Goal: Task Accomplishment & Management: Use online tool/utility

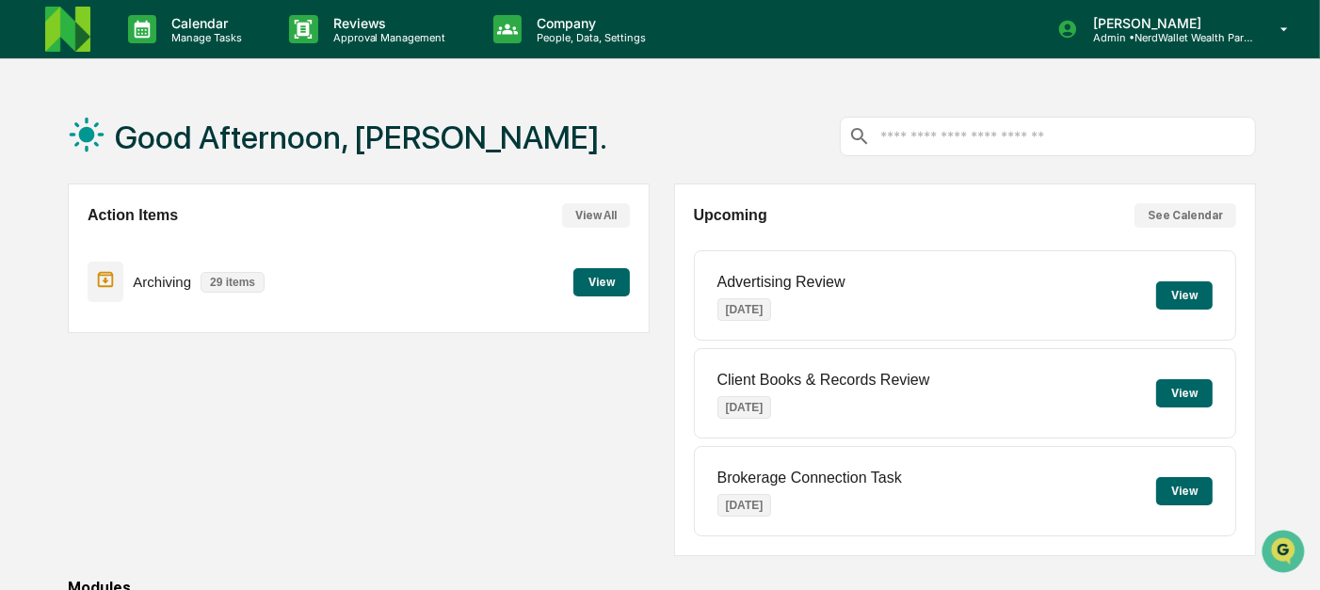
scroll to position [321, 0]
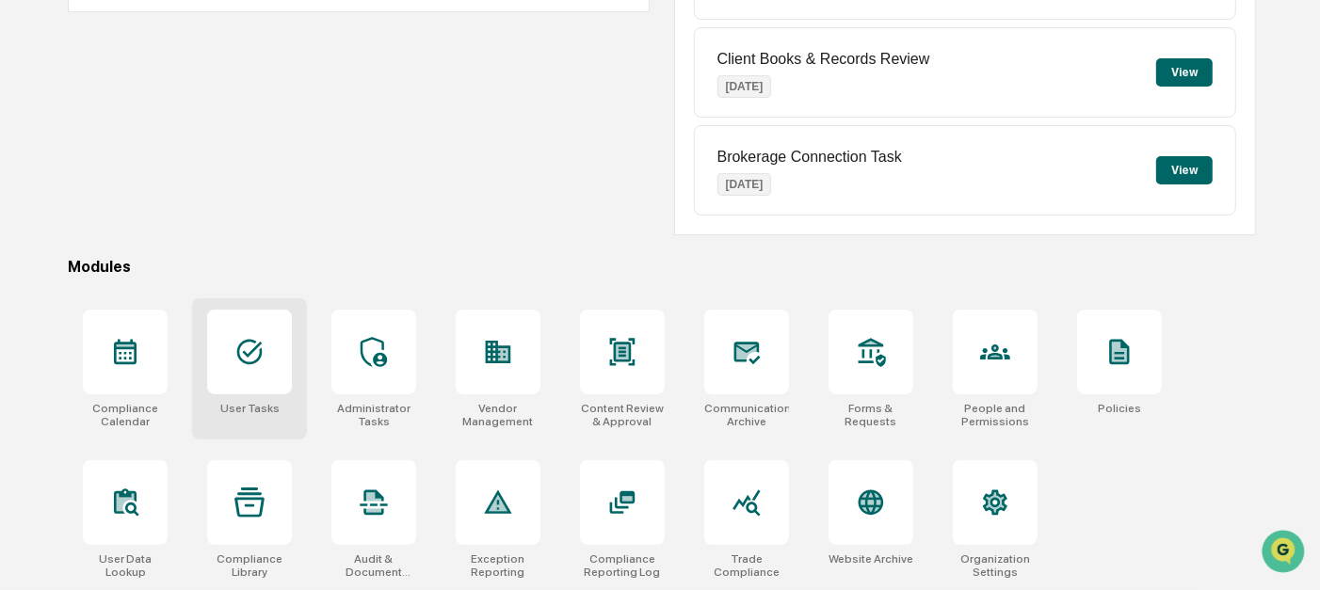
click at [267, 370] on div at bounding box center [249, 352] width 85 height 85
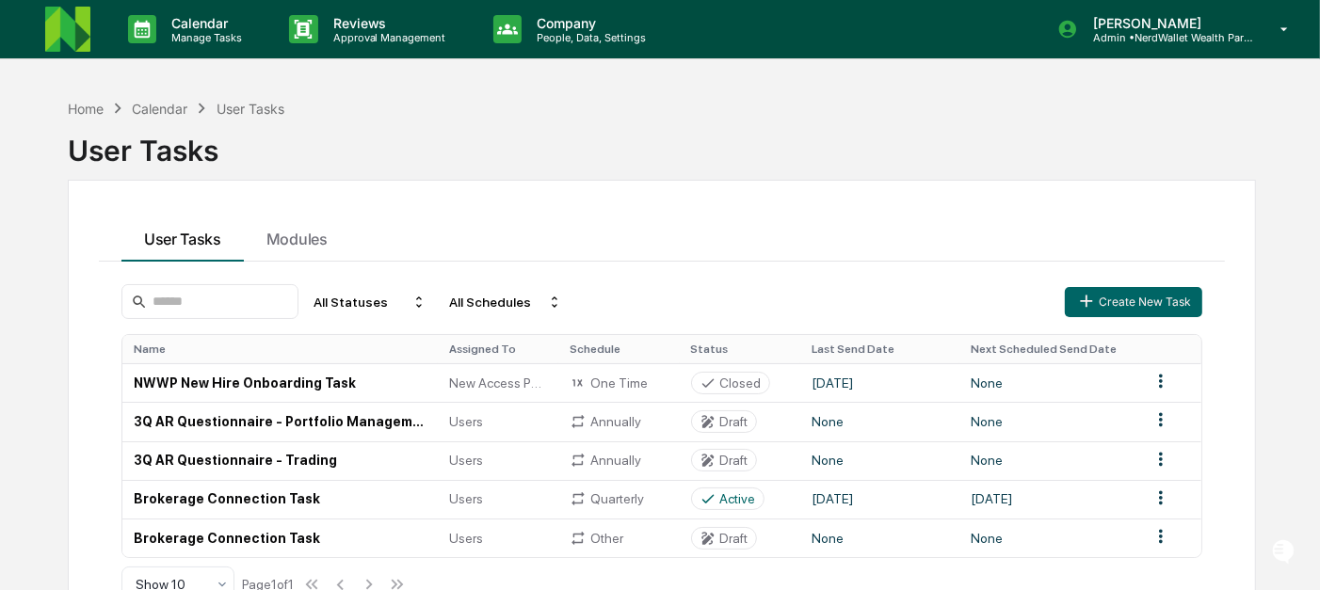
scroll to position [89, 0]
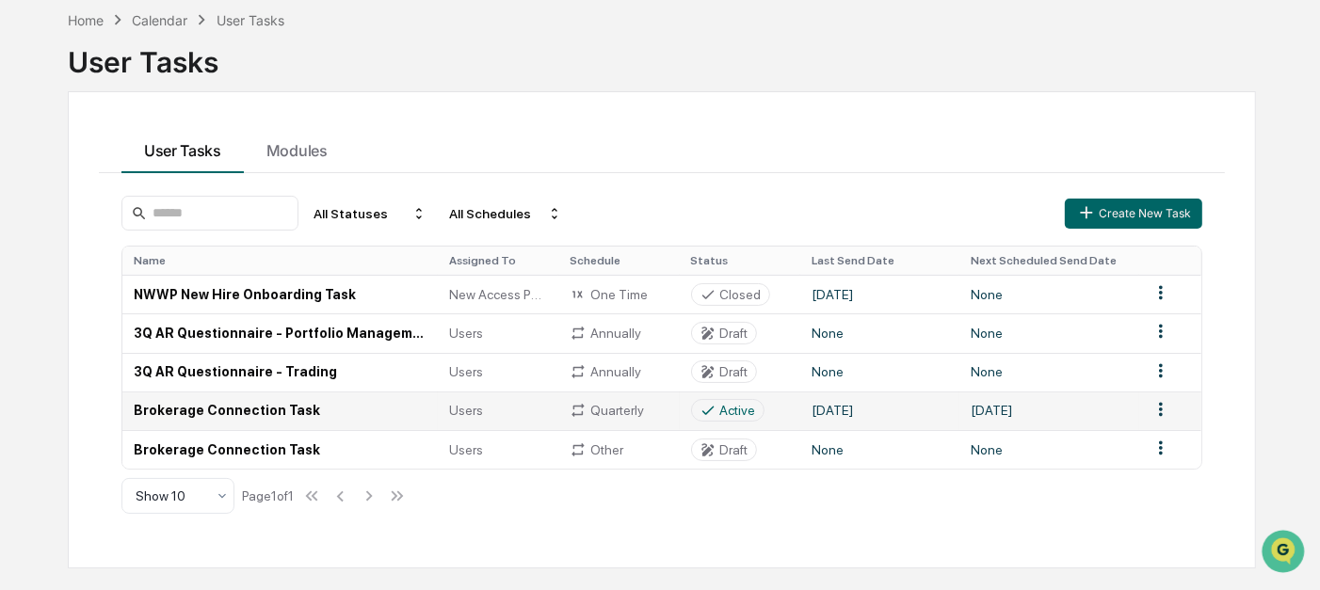
click at [419, 400] on td "Brokerage Connection Task" at bounding box center [279, 411] width 315 height 39
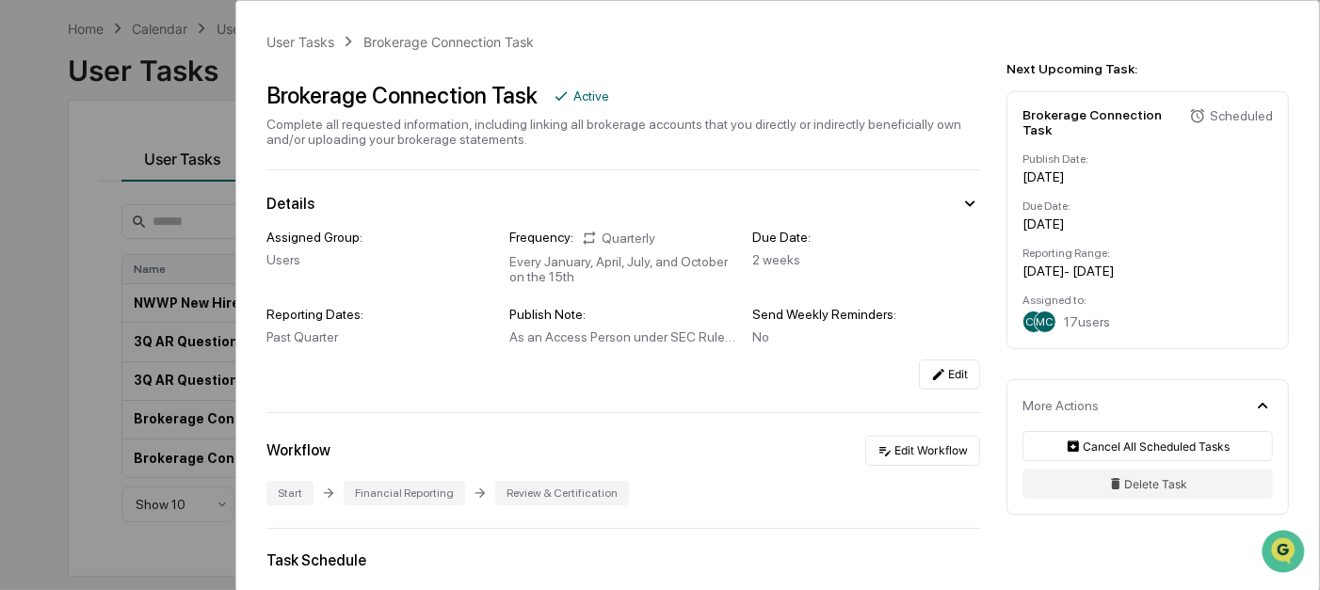
scroll to position [89, 0]
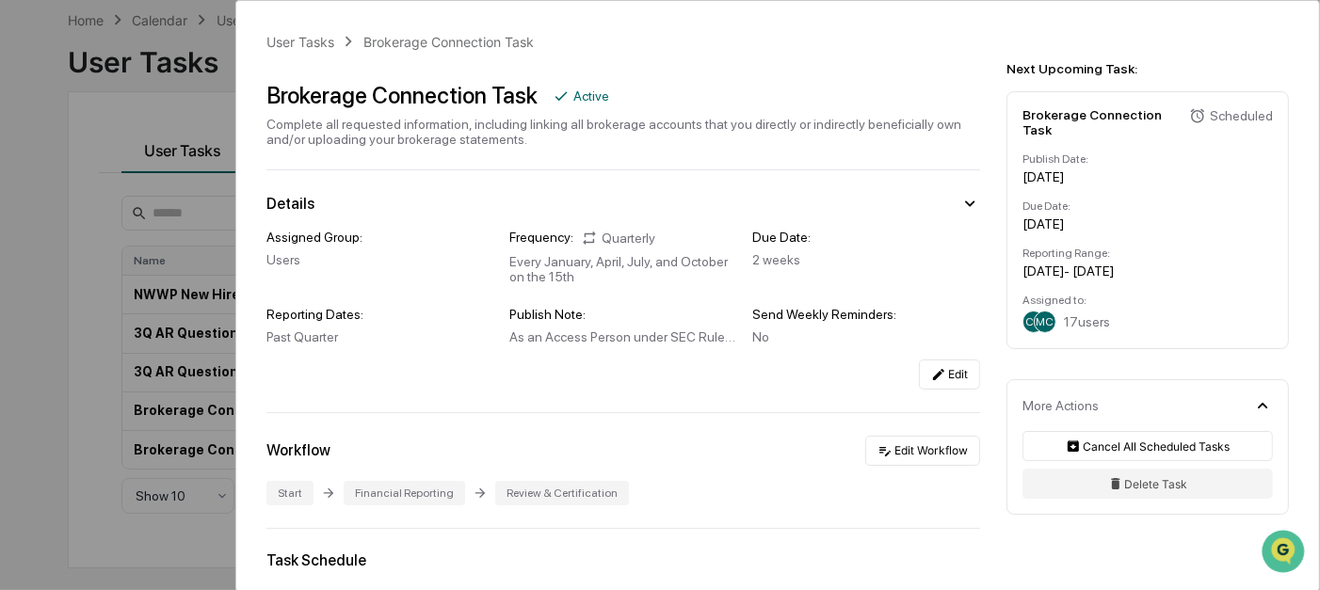
click at [960, 345] on div "No" at bounding box center [866, 337] width 228 height 15
click at [956, 363] on button "Edit" at bounding box center [949, 375] width 61 height 30
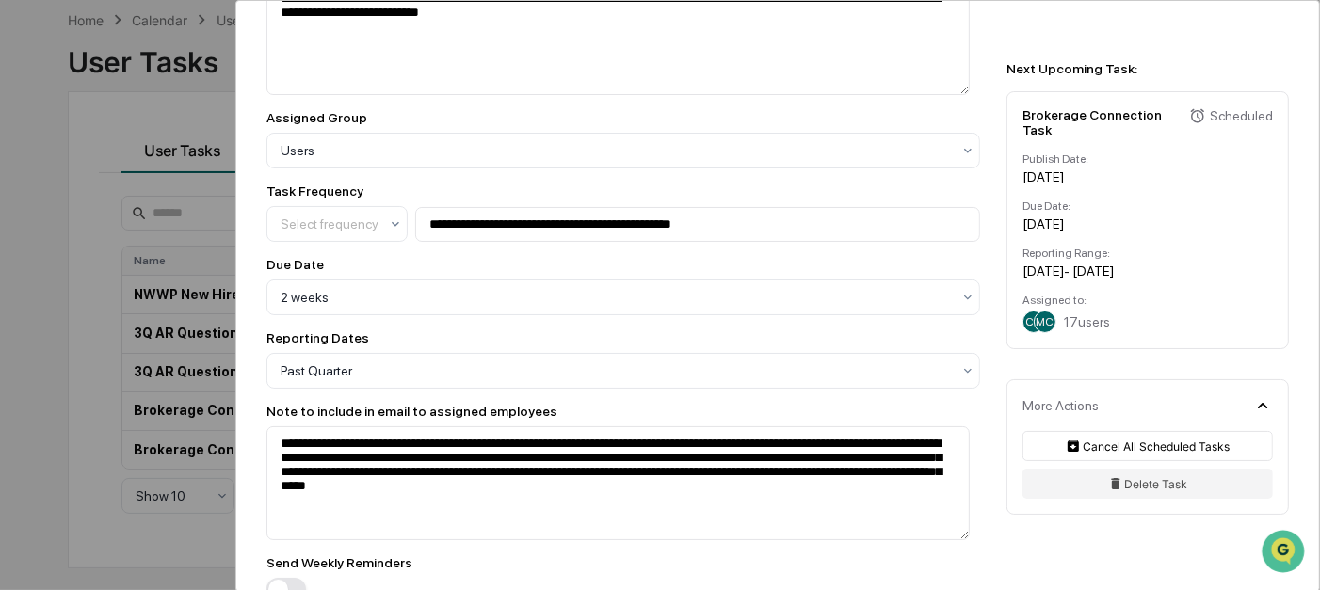
scroll to position [361, 0]
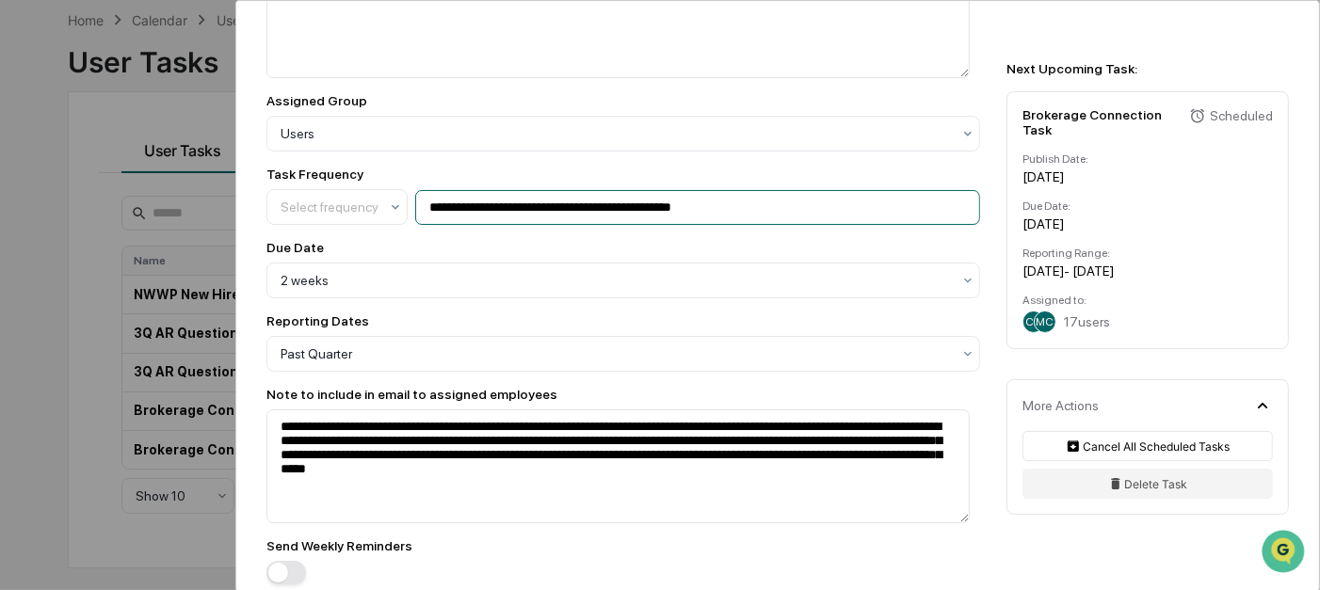
click at [710, 213] on input "**********" at bounding box center [697, 207] width 565 height 35
type input "**********"
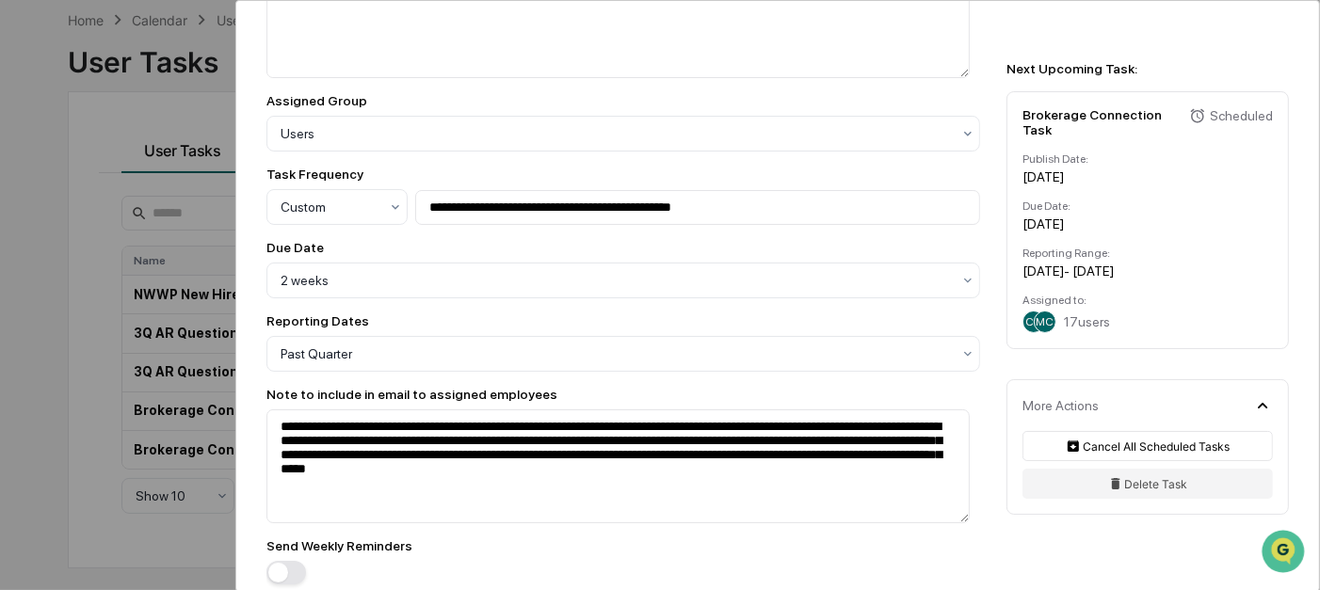
click at [789, 245] on div "**********" at bounding box center [623, 227] width 714 height 716
click at [693, 278] on div at bounding box center [616, 280] width 670 height 19
click at [659, 252] on div "Due Date" at bounding box center [623, 247] width 714 height 15
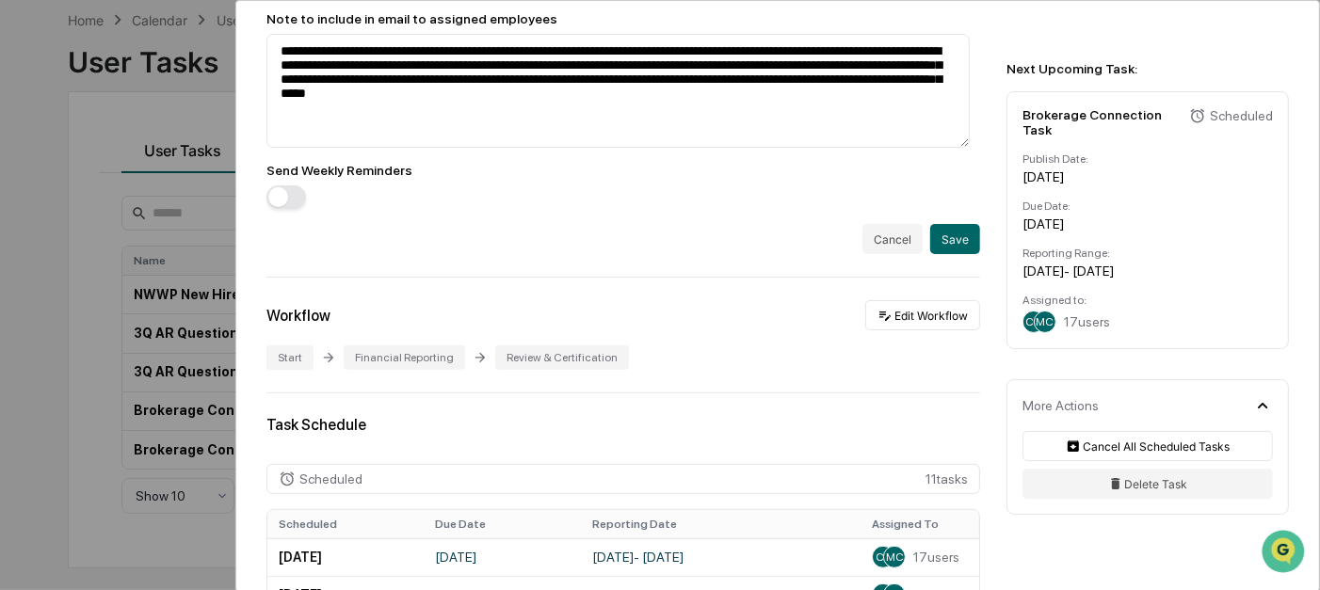
scroll to position [737, 0]
click at [296, 208] on button "button" at bounding box center [286, 197] width 40 height 24
click at [936, 249] on button "Save" at bounding box center [955, 238] width 50 height 30
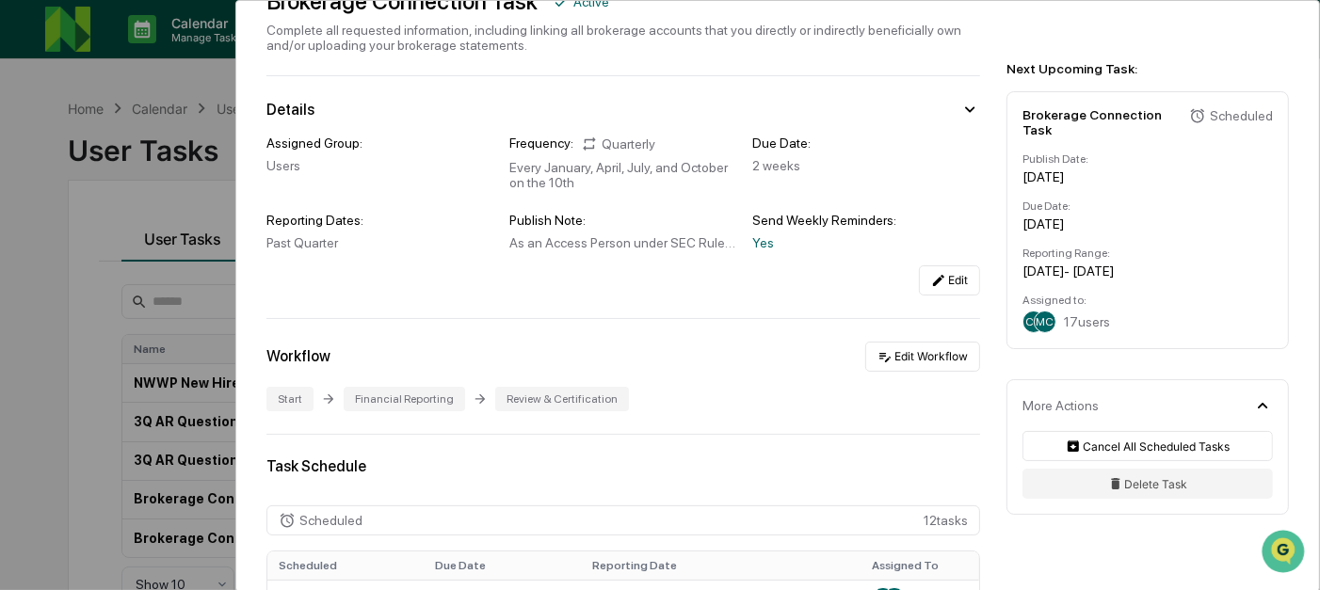
scroll to position [91, 0]
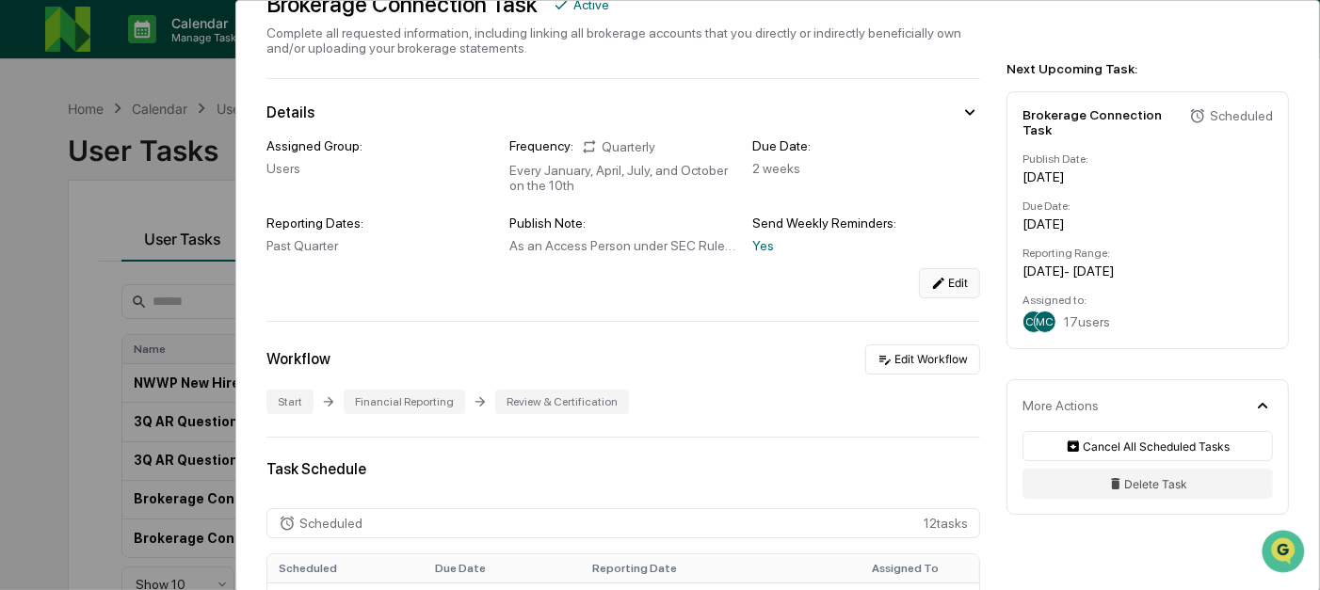
click at [919, 285] on button "Edit" at bounding box center [949, 283] width 61 height 30
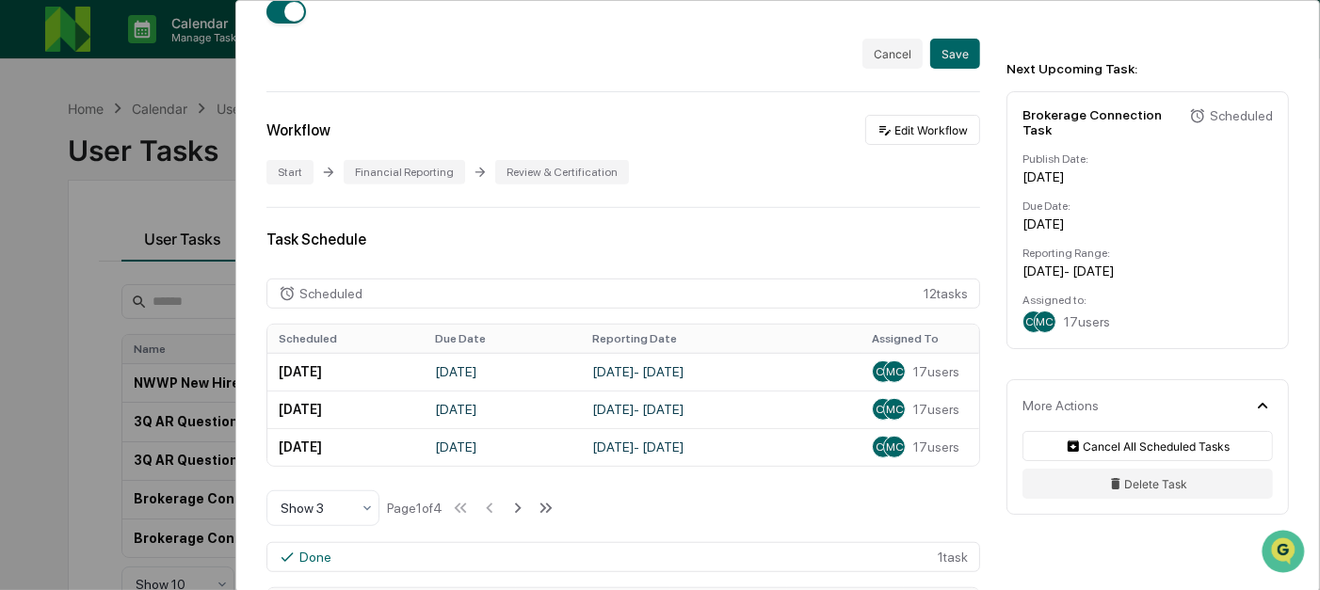
scroll to position [839, 0]
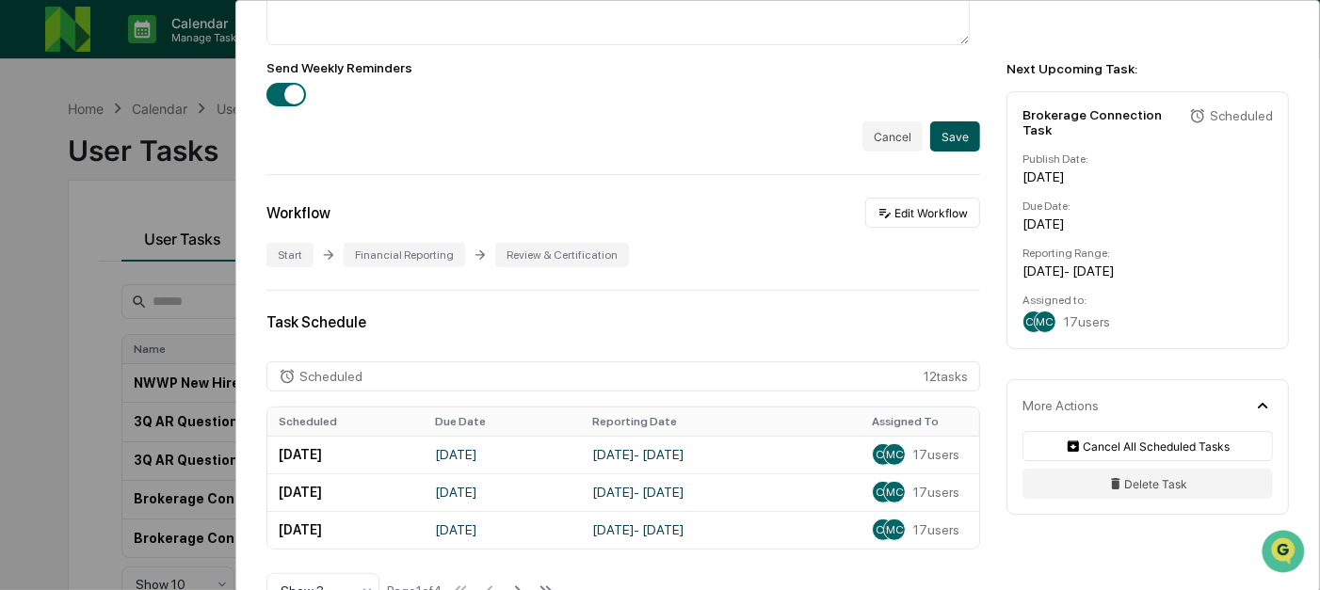
click at [952, 139] on button "Save" at bounding box center [955, 136] width 50 height 30
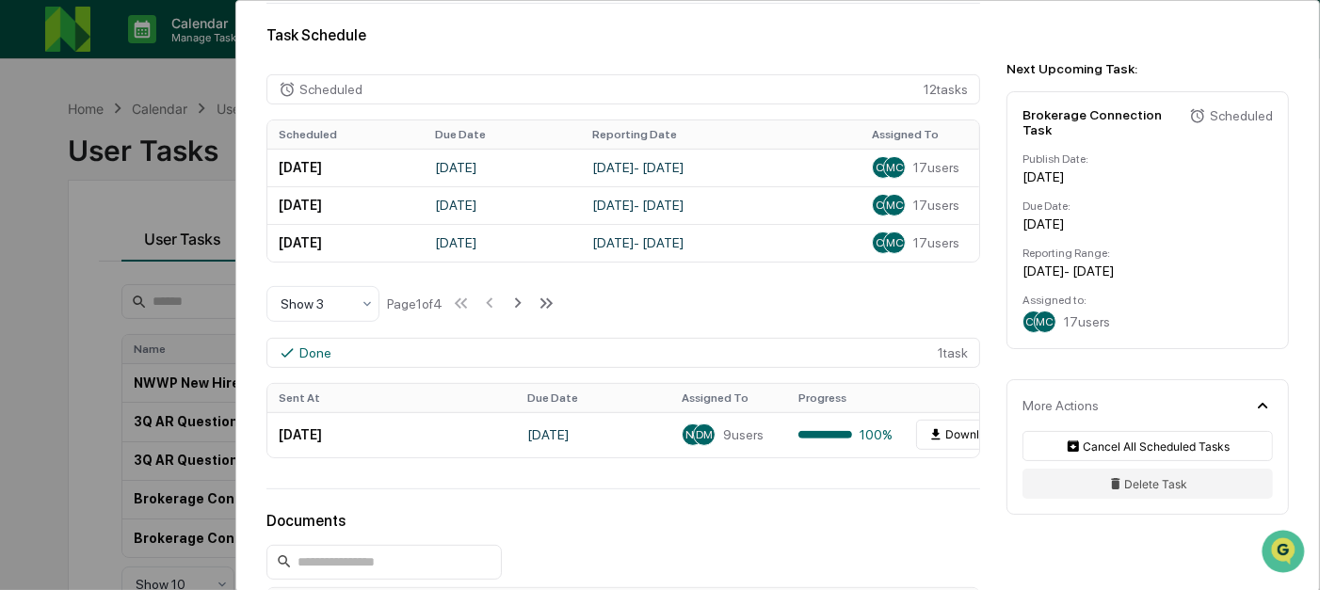
scroll to position [459, 0]
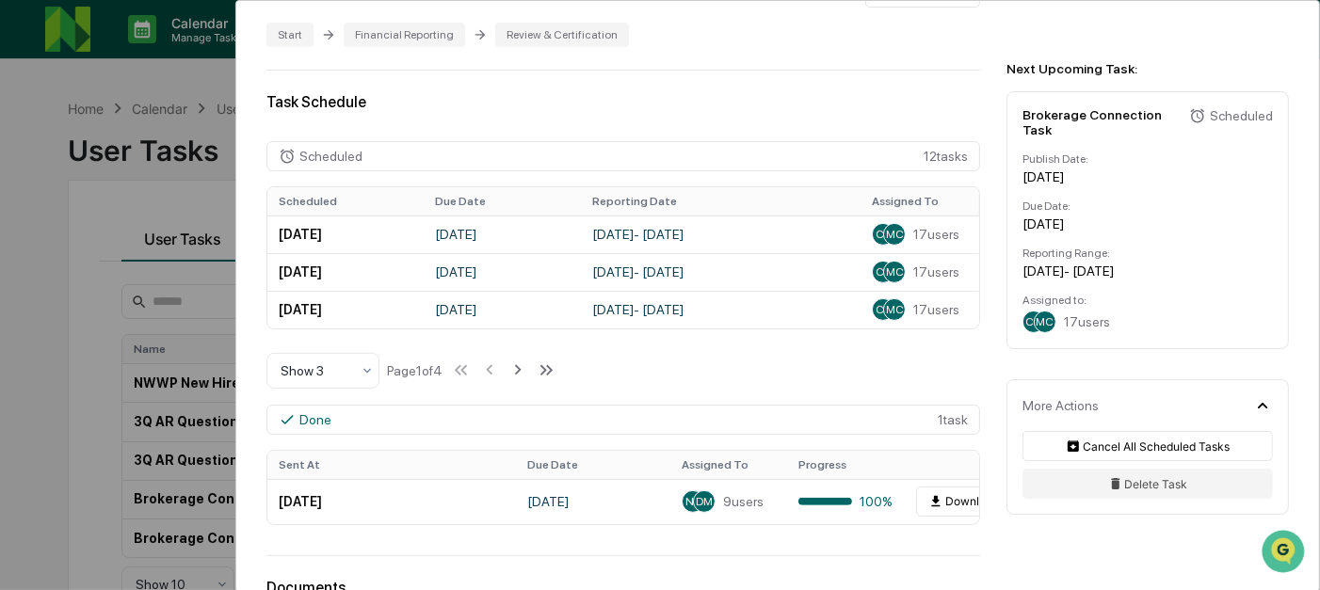
click at [113, 321] on div "User Tasks Brokerage Connection Task Brokerage Connection Task Active Complete …" at bounding box center [660, 295] width 1320 height 590
